Goal: Information Seeking & Learning: Check status

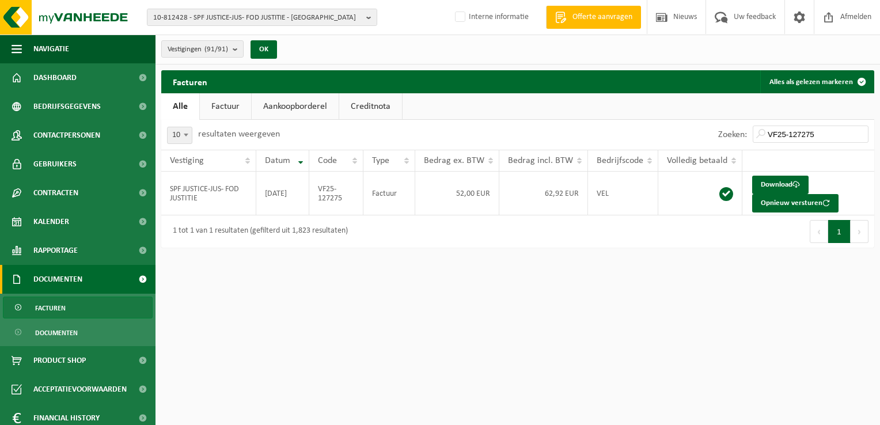
click at [199, 11] on span "10-812428 - SPF JUSTICE-JUS- FOD JUSTITIE - [GEOGRAPHIC_DATA]" at bounding box center [257, 17] width 209 height 17
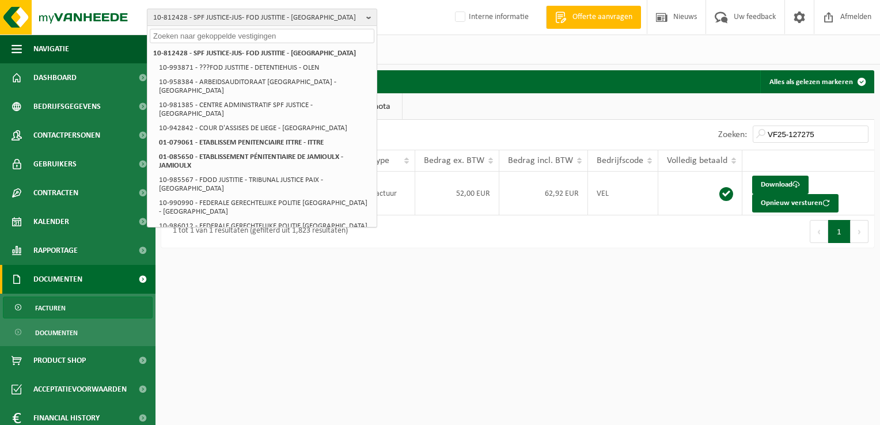
paste input "10-961547"
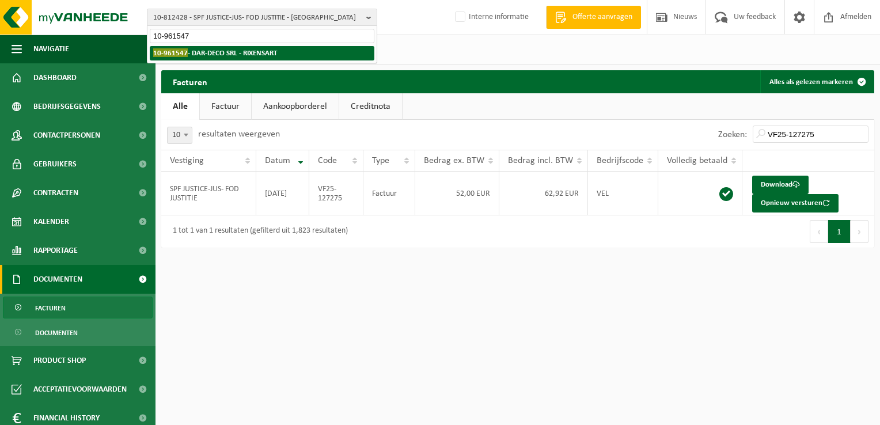
type input "10-961547"
click at [196, 55] on strong "10-961547 - DAR-DECO SRL - RIXENSART" at bounding box center [215, 52] width 124 height 9
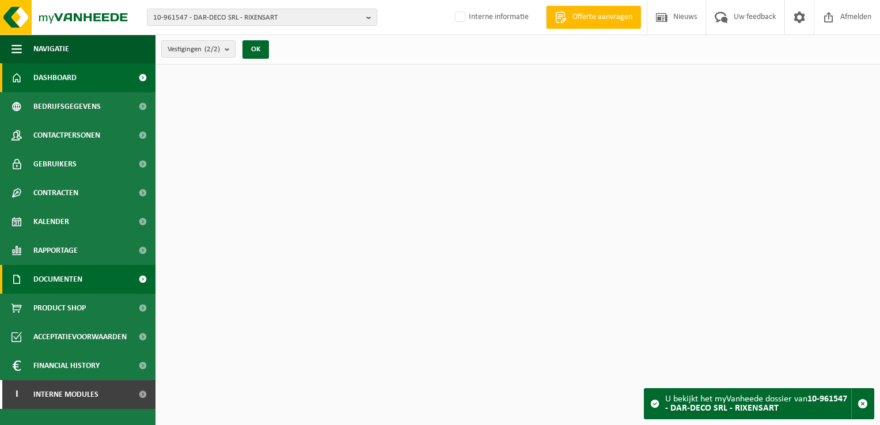
click at [74, 278] on span "Documenten" at bounding box center [57, 279] width 49 height 29
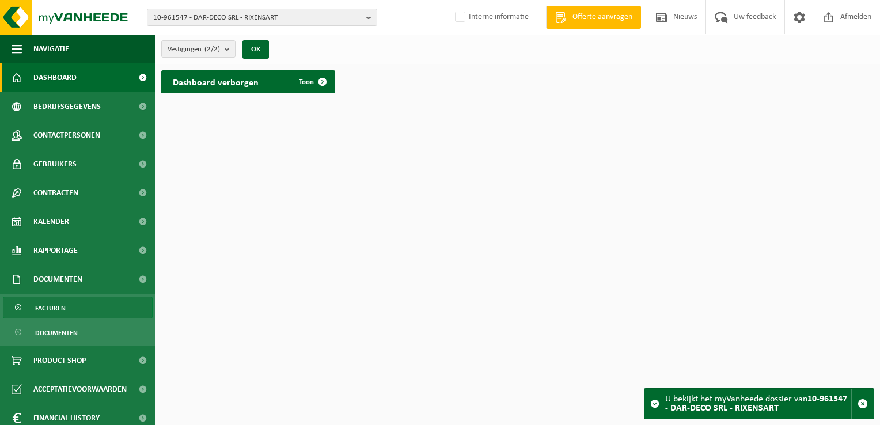
click at [70, 298] on link "Facturen" at bounding box center [78, 308] width 150 height 22
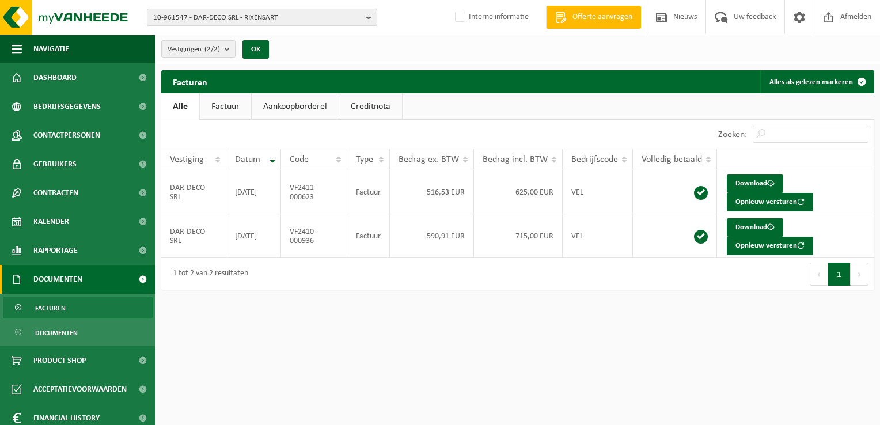
click at [175, 20] on span "10-961547 - DAR-DECO SRL - RIXENSART" at bounding box center [257, 17] width 209 height 17
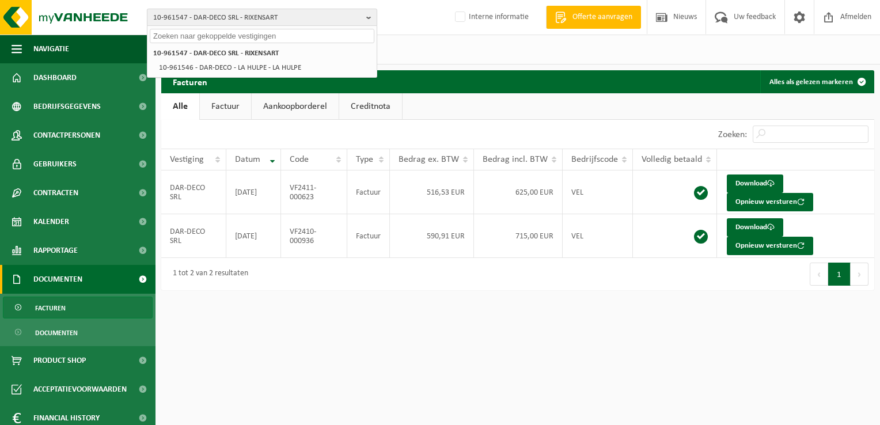
paste input "10-950083"
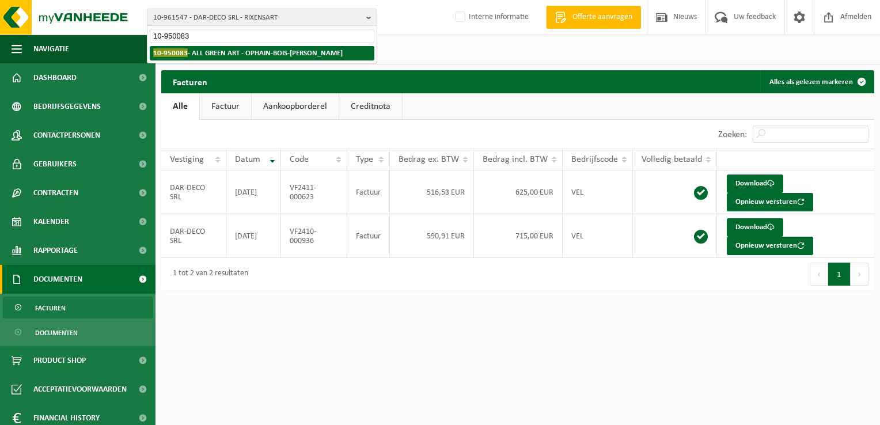
type input "10-950083"
click at [227, 55] on strong "10-950083 - ALL GREEN ART - OPHAIN-BOIS-SEIGNEUR-ISAAC" at bounding box center [248, 52] width 190 height 9
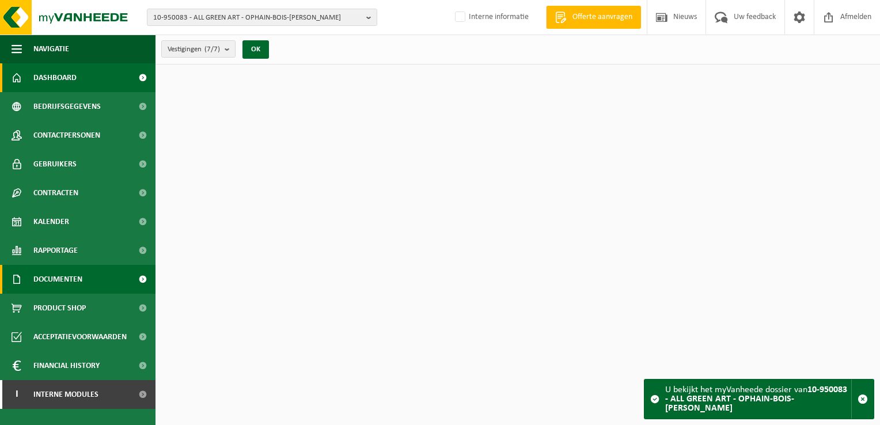
click at [75, 279] on span "Documenten" at bounding box center [57, 279] width 49 height 29
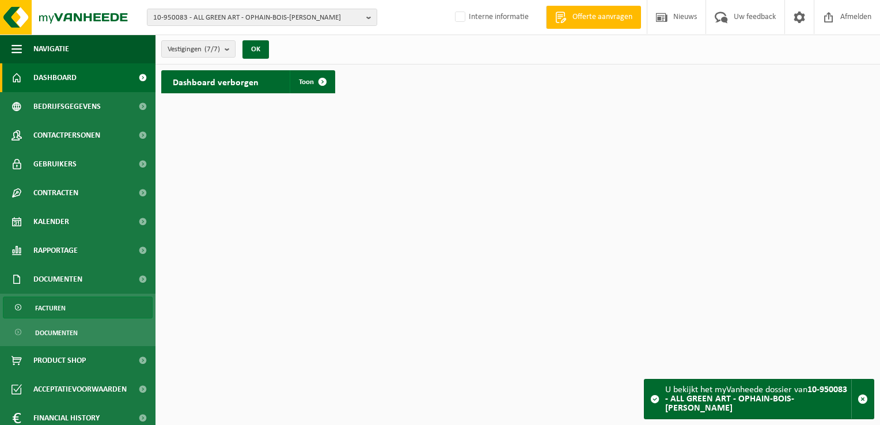
click at [81, 306] on link "Facturen" at bounding box center [78, 308] width 150 height 22
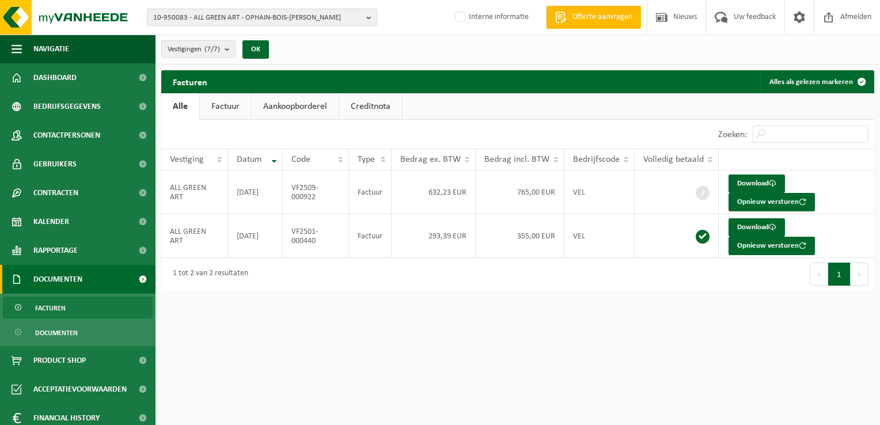
click at [198, 16] on span "10-950083 - ALL GREEN ART - OPHAIN-BOIS-[PERSON_NAME]" at bounding box center [257, 17] width 209 height 17
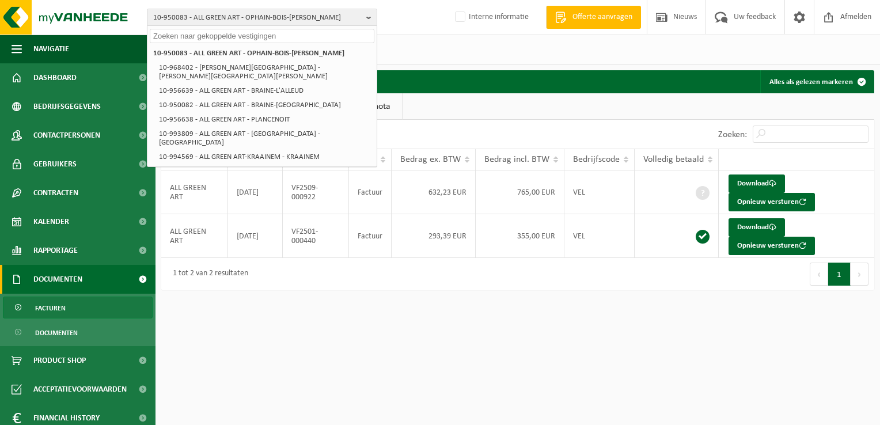
paste input "10-744556"
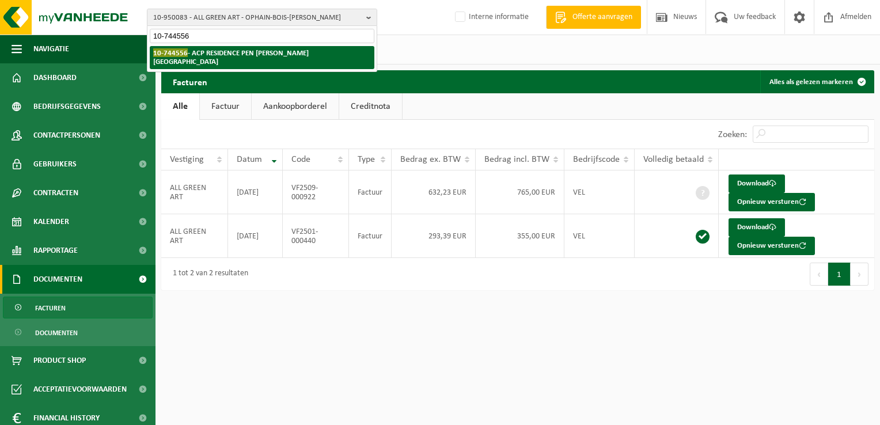
type input "10-744556"
click at [221, 54] on strong "10-744556 - ACP RESIDENCE PEN DUICK - HUY" at bounding box center [231, 56] width 156 height 17
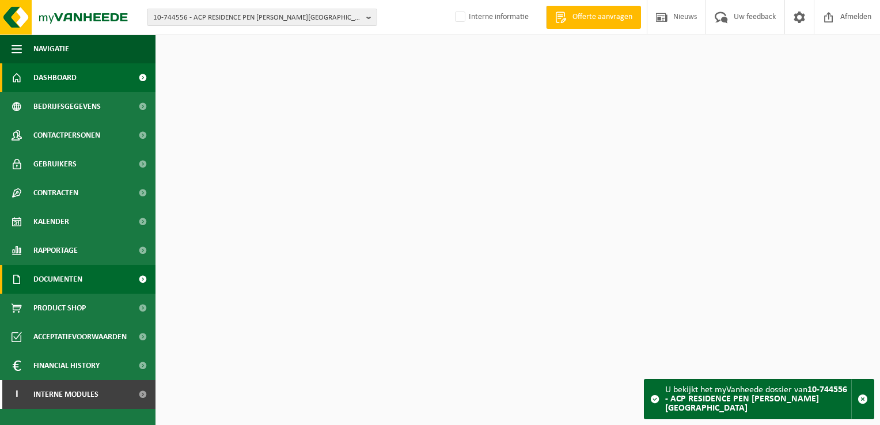
click at [75, 271] on span "Documenten" at bounding box center [57, 279] width 49 height 29
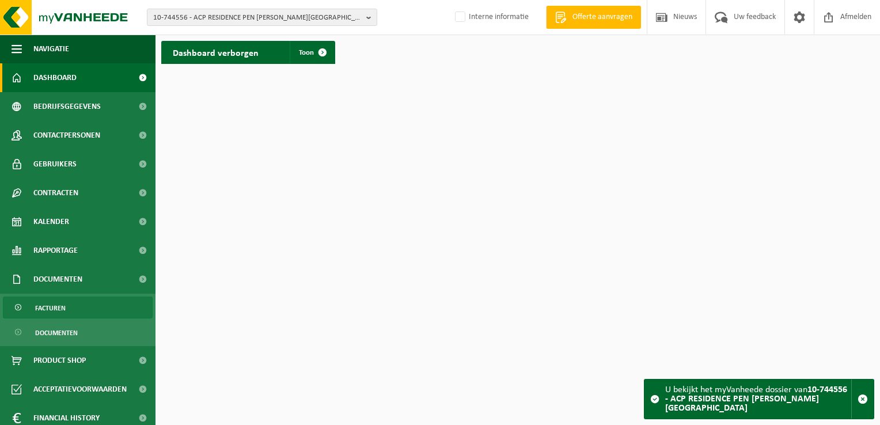
click at [74, 304] on link "Facturen" at bounding box center [78, 308] width 150 height 22
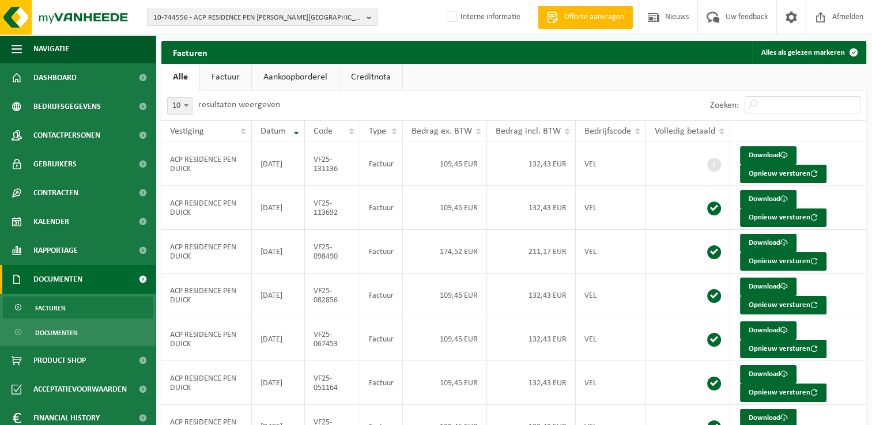
click at [183, 15] on span "10-744556 - ACP RESIDENCE PEN [PERSON_NAME][GEOGRAPHIC_DATA]" at bounding box center [257, 17] width 209 height 17
paste input "10-811501"
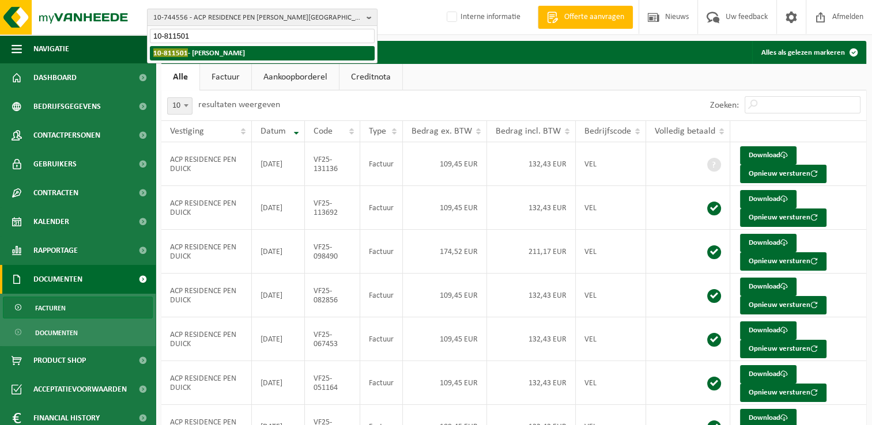
type input "10-811501"
click at [190, 50] on strong "10-811501 - [PERSON_NAME]" at bounding box center [199, 52] width 92 height 9
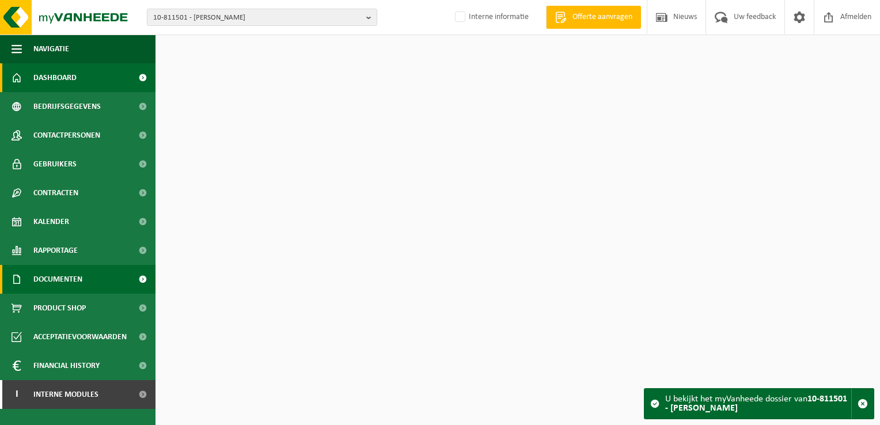
click at [69, 275] on span "Documenten" at bounding box center [57, 279] width 49 height 29
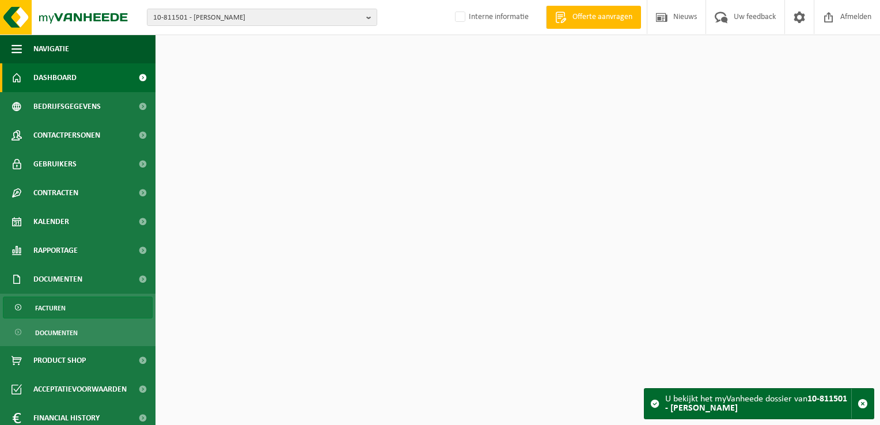
click at [66, 312] on link "Facturen" at bounding box center [78, 308] width 150 height 22
